Goal: Complete application form: Complete application form

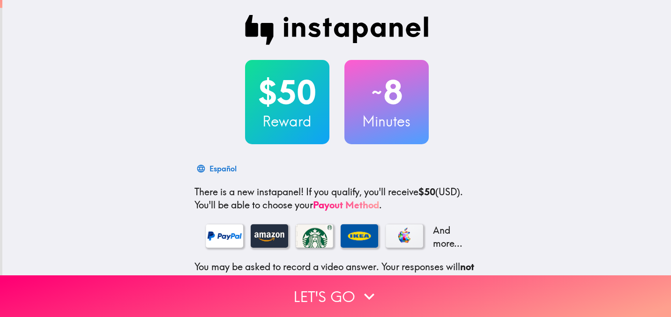
click at [443, 195] on p "There is a new instapanel! If you qualify, you'll receive $50 (USD) . You'll be…" at bounding box center [336, 198] width 285 height 26
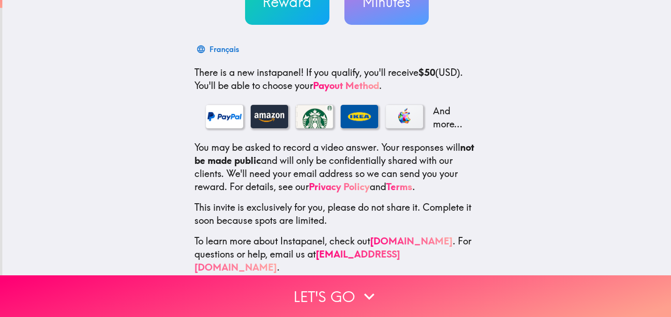
scroll to position [120, 0]
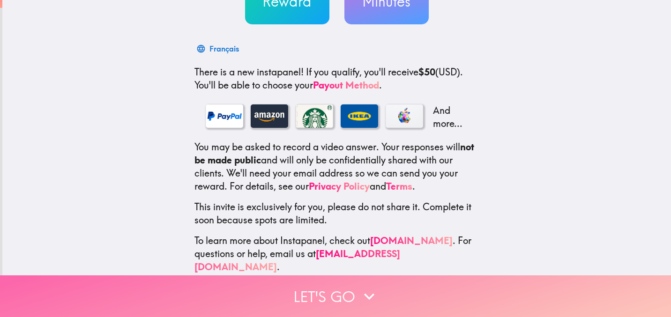
click at [347, 292] on button "Let's go" at bounding box center [335, 296] width 671 height 42
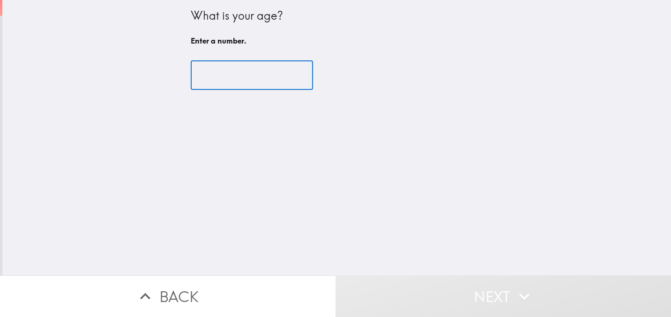
click at [255, 68] on input "number" at bounding box center [252, 75] width 122 height 29
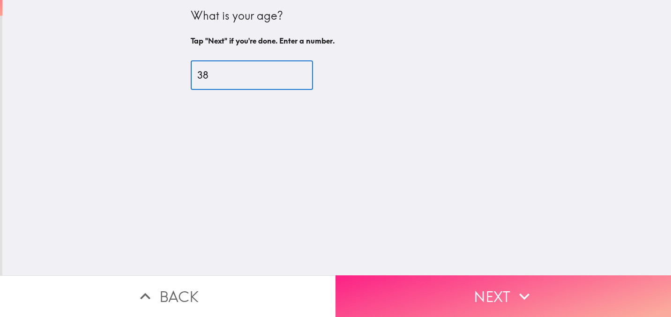
type input "38"
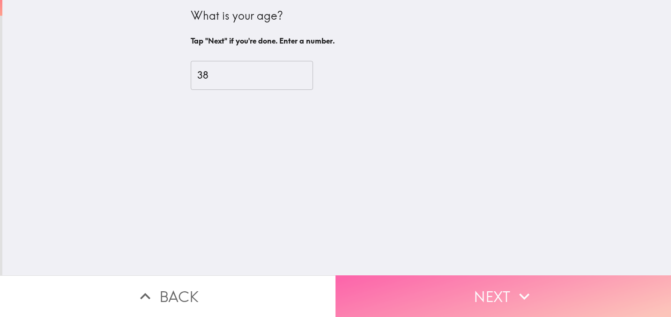
click at [448, 288] on button "Next" at bounding box center [502, 296] width 335 height 42
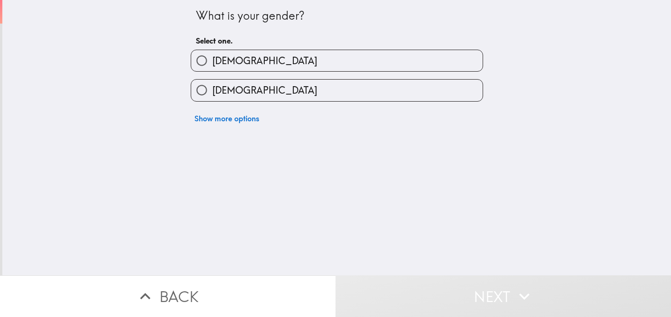
click at [320, 67] on label "Male" at bounding box center [336, 60] width 291 height 21
click at [212, 67] on input "Male" at bounding box center [201, 60] width 21 height 21
radio input "true"
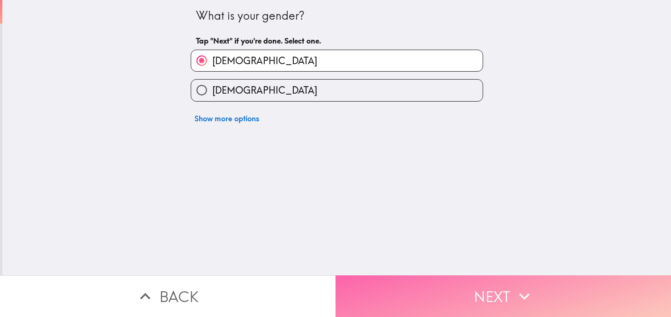
click at [439, 288] on button "Next" at bounding box center [502, 296] width 335 height 42
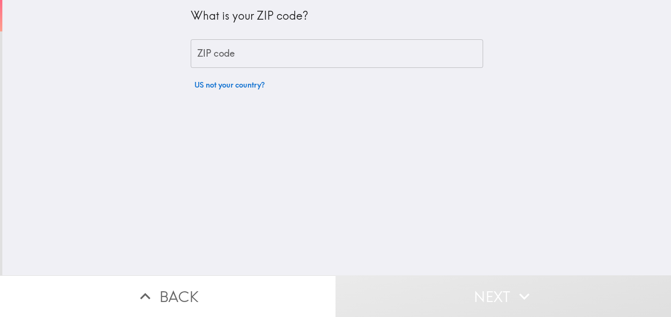
click at [320, 50] on input "ZIP code" at bounding box center [337, 53] width 292 height 29
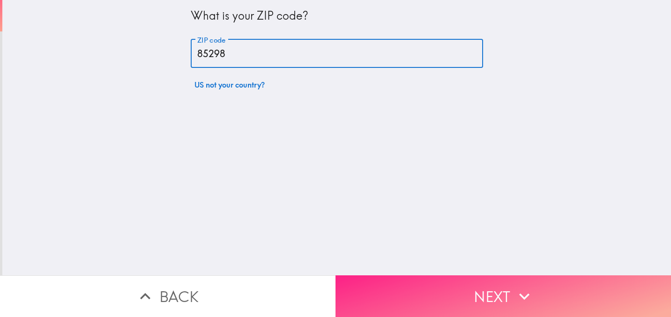
type input "85298"
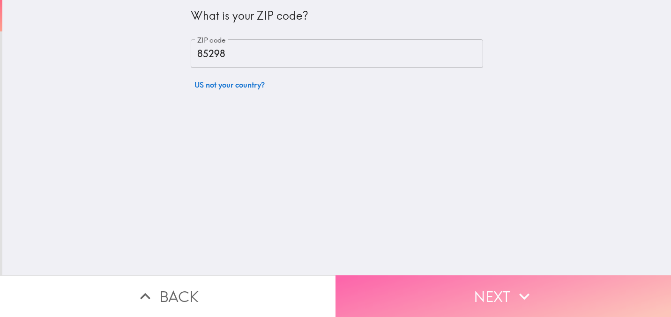
click at [467, 305] on button "Next" at bounding box center [502, 296] width 335 height 42
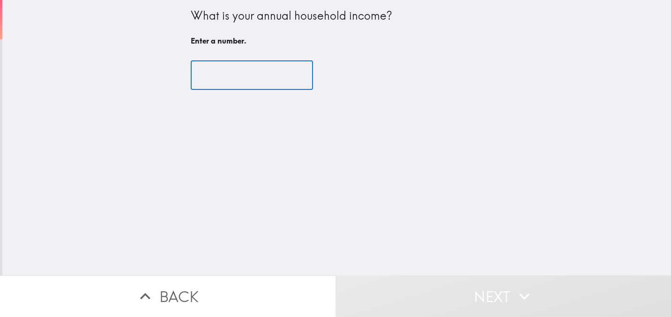
click at [285, 80] on input "number" at bounding box center [252, 75] width 122 height 29
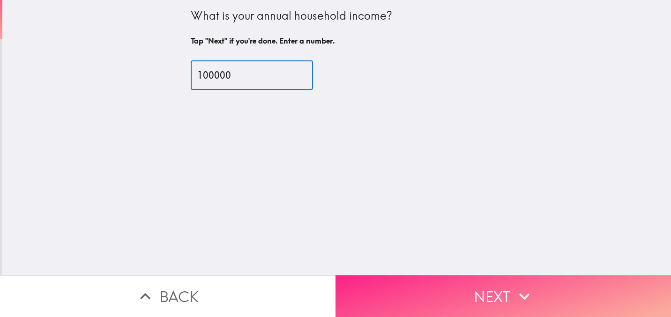
type input "100000"
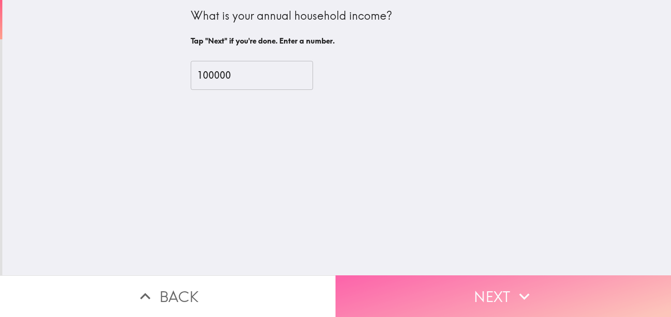
click at [427, 290] on button "Next" at bounding box center [502, 296] width 335 height 42
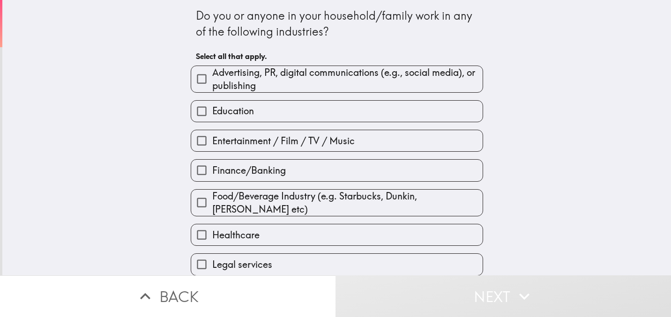
click at [495, 162] on div "Do you or anyone in your household/family work in any of the following industri…" at bounding box center [336, 137] width 668 height 275
click at [522, 172] on div "Do you or anyone in your household/family work in any of the following industri…" at bounding box center [336, 137] width 668 height 275
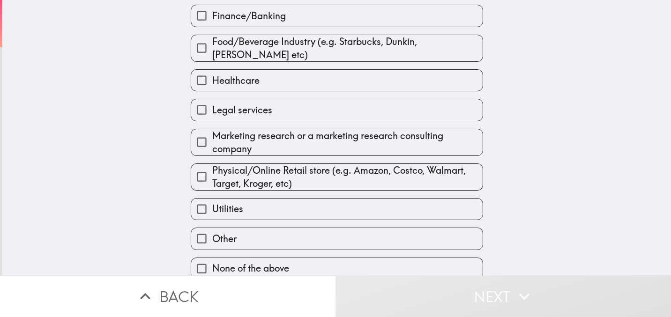
scroll to position [164, 0]
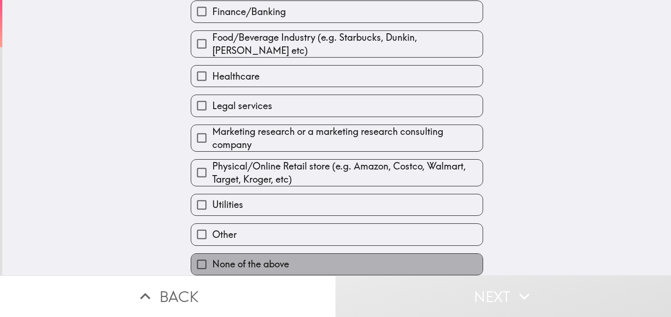
click at [449, 259] on label "None of the above" at bounding box center [336, 264] width 291 height 21
click at [212, 259] on input "None of the above" at bounding box center [201, 264] width 21 height 21
checkbox input "true"
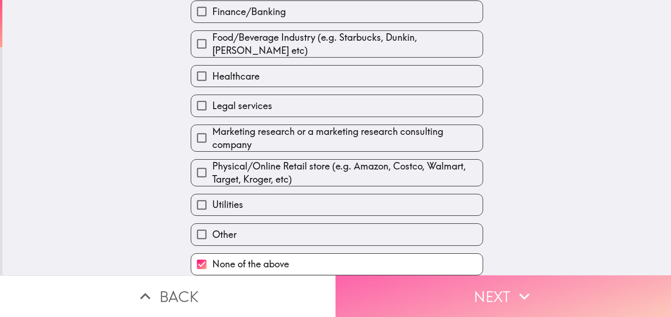
click at [475, 297] on button "Next" at bounding box center [502, 296] width 335 height 42
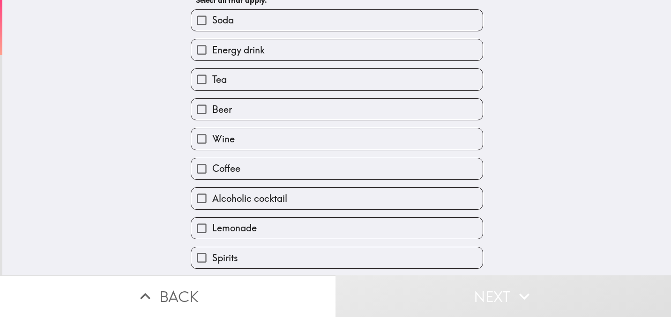
scroll to position [56, 0]
click at [454, 23] on label "Soda" at bounding box center [336, 20] width 291 height 21
click at [212, 23] on input "Soda" at bounding box center [201, 20] width 21 height 21
checkbox input "true"
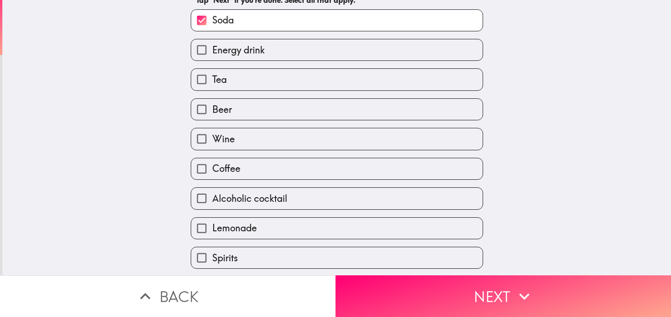
click at [452, 35] on div "Energy drink" at bounding box center [333, 46] width 300 height 30
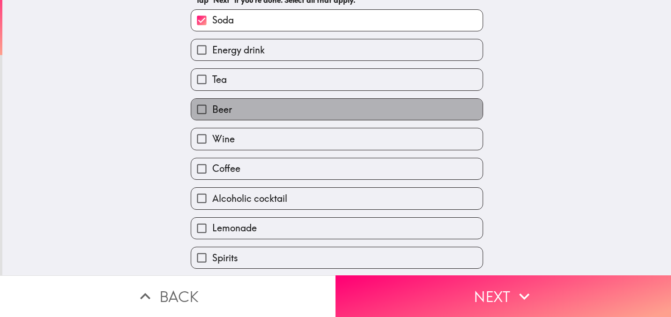
click at [434, 115] on label "Beer" at bounding box center [336, 109] width 291 height 21
click at [212, 115] on input "Beer" at bounding box center [201, 109] width 21 height 21
checkbox input "true"
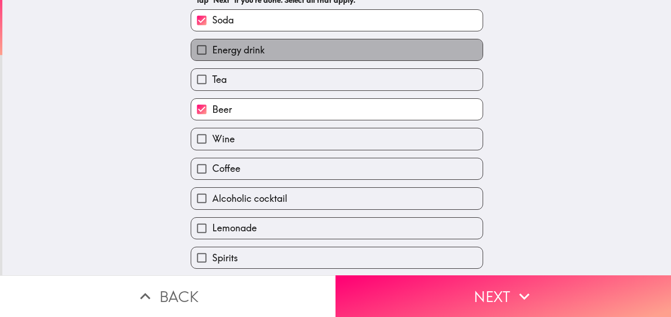
click at [430, 51] on label "Energy drink" at bounding box center [336, 49] width 291 height 21
click at [212, 51] on input "Energy drink" at bounding box center [201, 49] width 21 height 21
checkbox input "true"
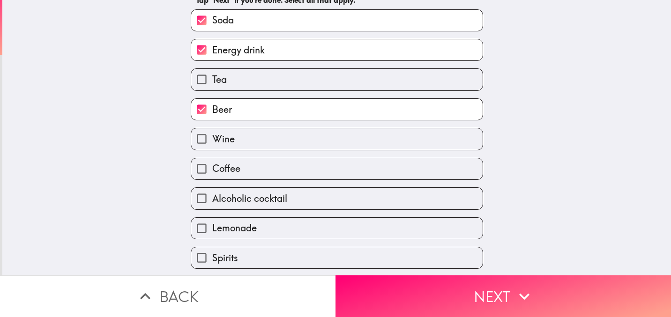
click at [428, 88] on label "Tea" at bounding box center [336, 79] width 291 height 21
click at [212, 88] on input "Tea" at bounding box center [201, 79] width 21 height 21
checkbox input "true"
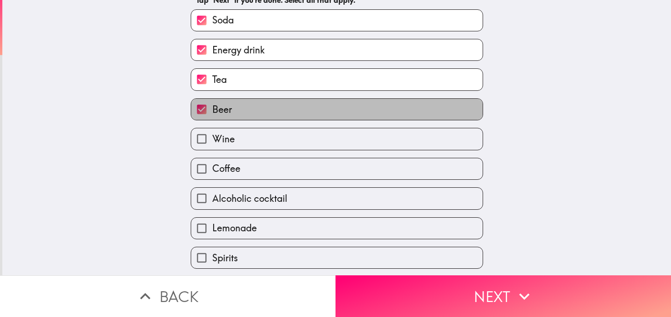
click at [420, 110] on label "Beer" at bounding box center [336, 109] width 291 height 21
click at [212, 110] on input "Beer" at bounding box center [201, 109] width 21 height 21
checkbox input "false"
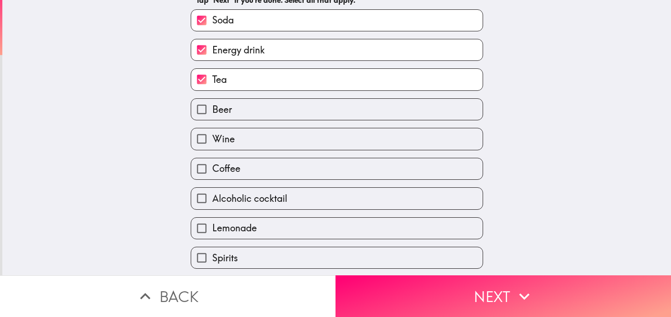
click at [416, 143] on label "Wine" at bounding box center [336, 138] width 291 height 21
click at [212, 143] on input "Wine" at bounding box center [201, 138] width 21 height 21
checkbox input "true"
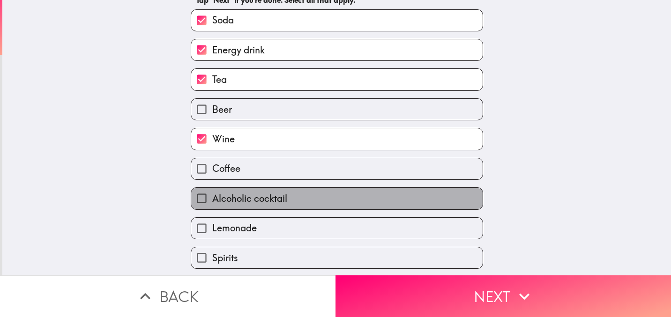
click at [449, 209] on label "Alcoholic cocktail" at bounding box center [336, 198] width 291 height 21
click at [212, 209] on input "Alcoholic cocktail" at bounding box center [201, 198] width 21 height 21
checkbox input "true"
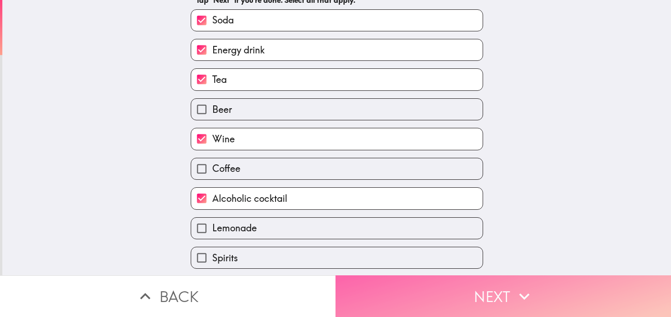
click at [480, 288] on button "Next" at bounding box center [502, 296] width 335 height 42
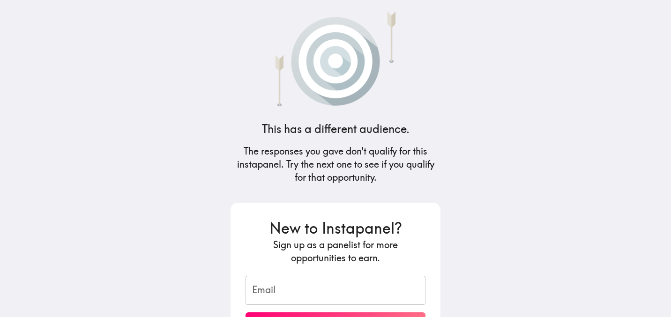
click at [435, 152] on h5 "The responses you gave don't qualify for this instapanel. Try the next one to s…" at bounding box center [335, 164] width 210 height 39
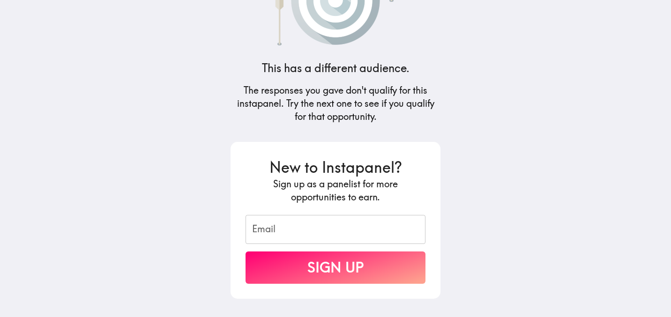
scroll to position [89, 0]
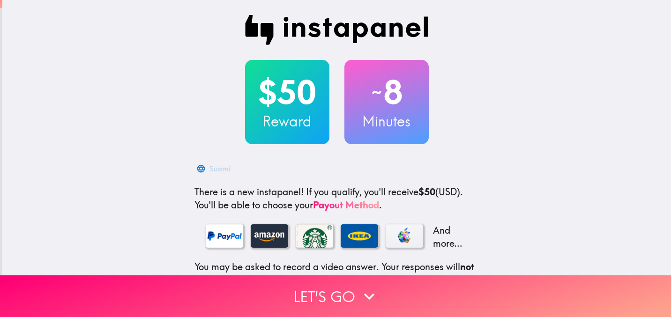
scroll to position [120, 0]
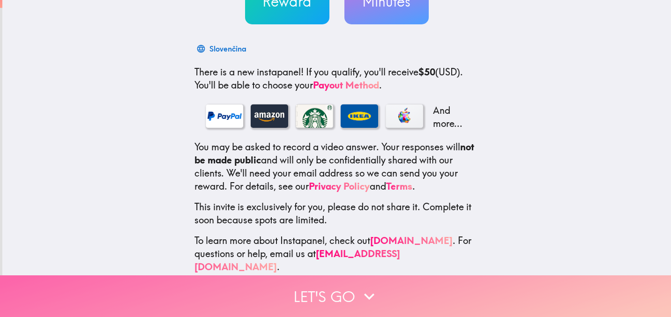
click at [332, 289] on button "Let's go" at bounding box center [335, 296] width 671 height 42
